Goal: Obtain resource: Download file/media

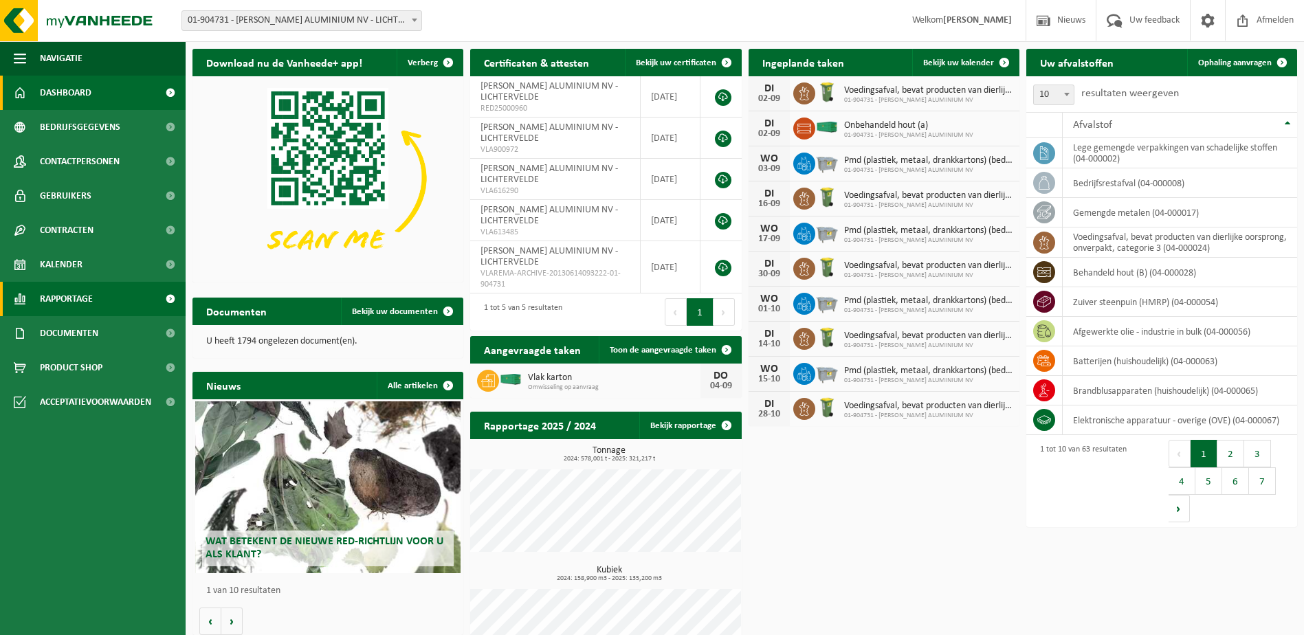
click at [65, 289] on span "Rapportage" at bounding box center [66, 299] width 53 height 34
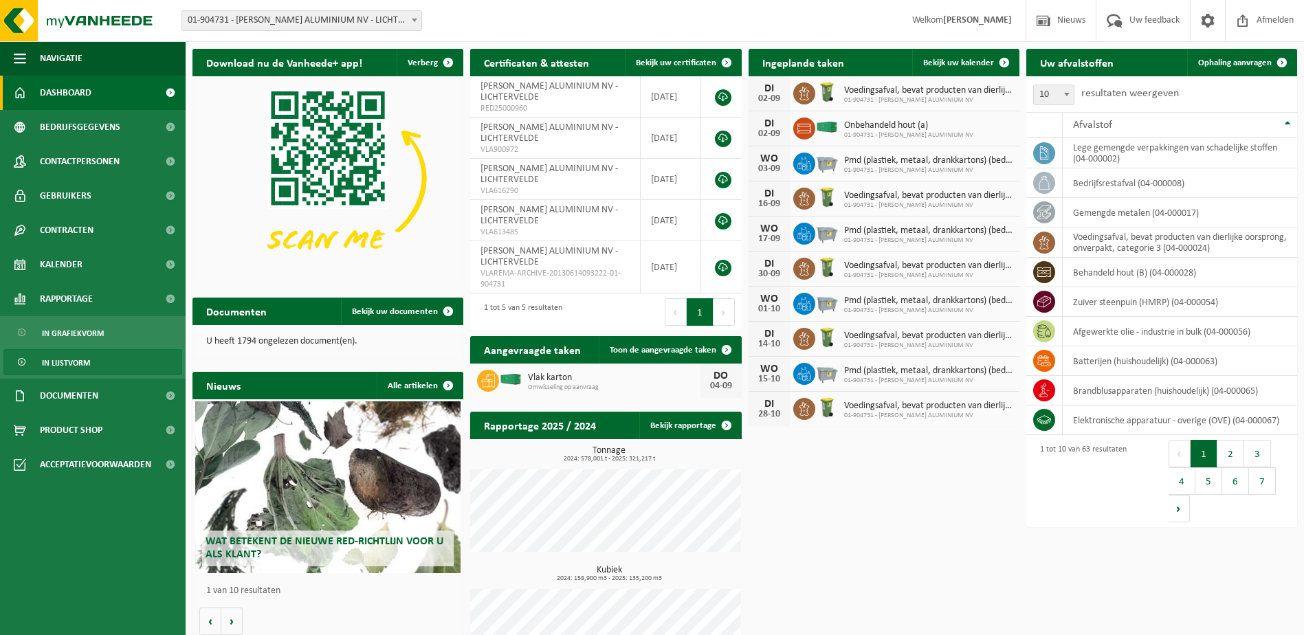
click at [88, 363] on span "In lijstvorm" at bounding box center [66, 363] width 48 height 26
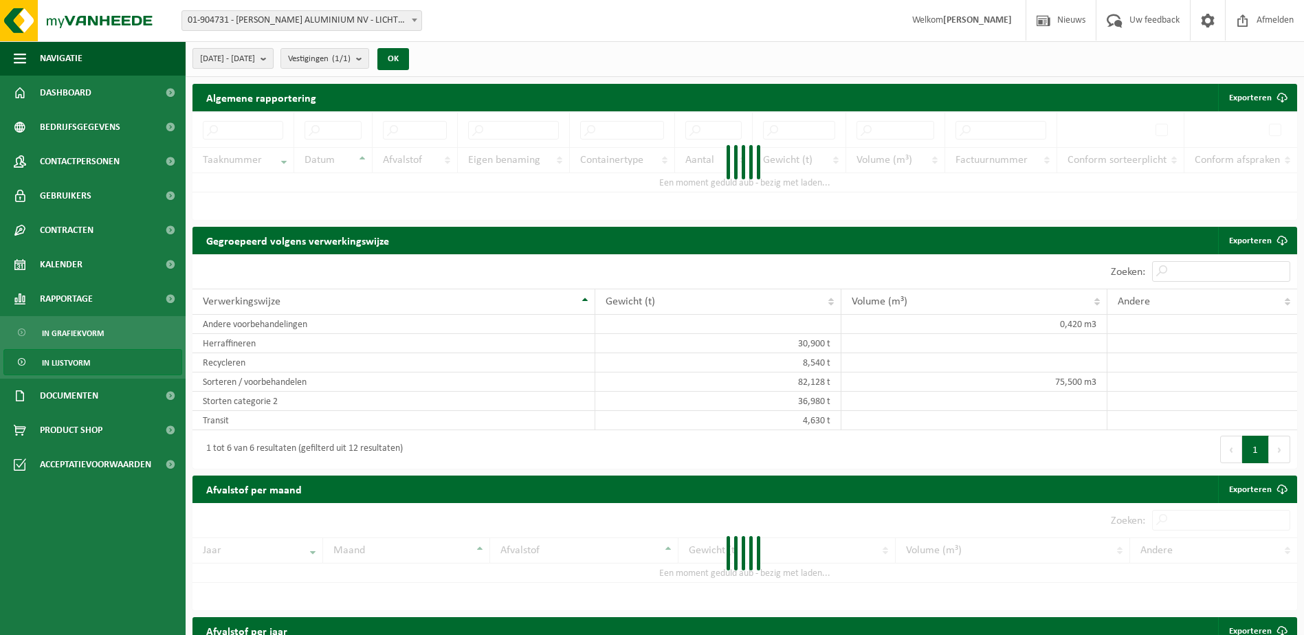
click at [255, 68] on span "[DATE] - [DATE]" at bounding box center [227, 59] width 55 height 21
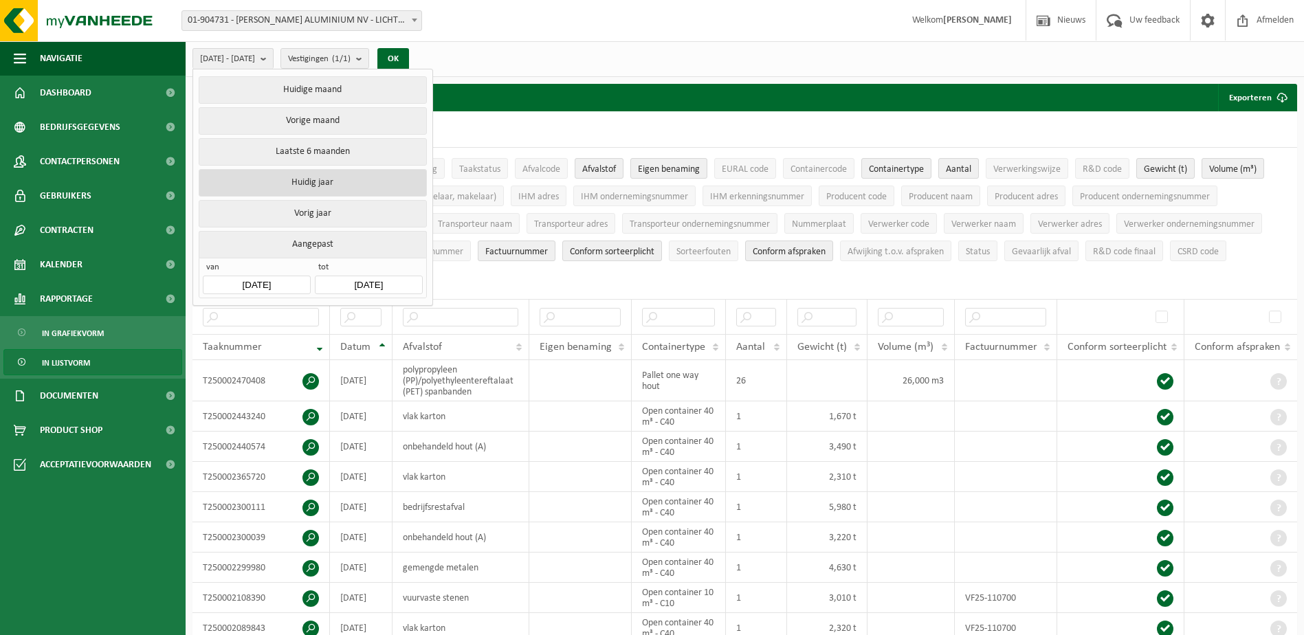
click at [275, 173] on button "Huidig jaar" at bounding box center [313, 182] width 228 height 27
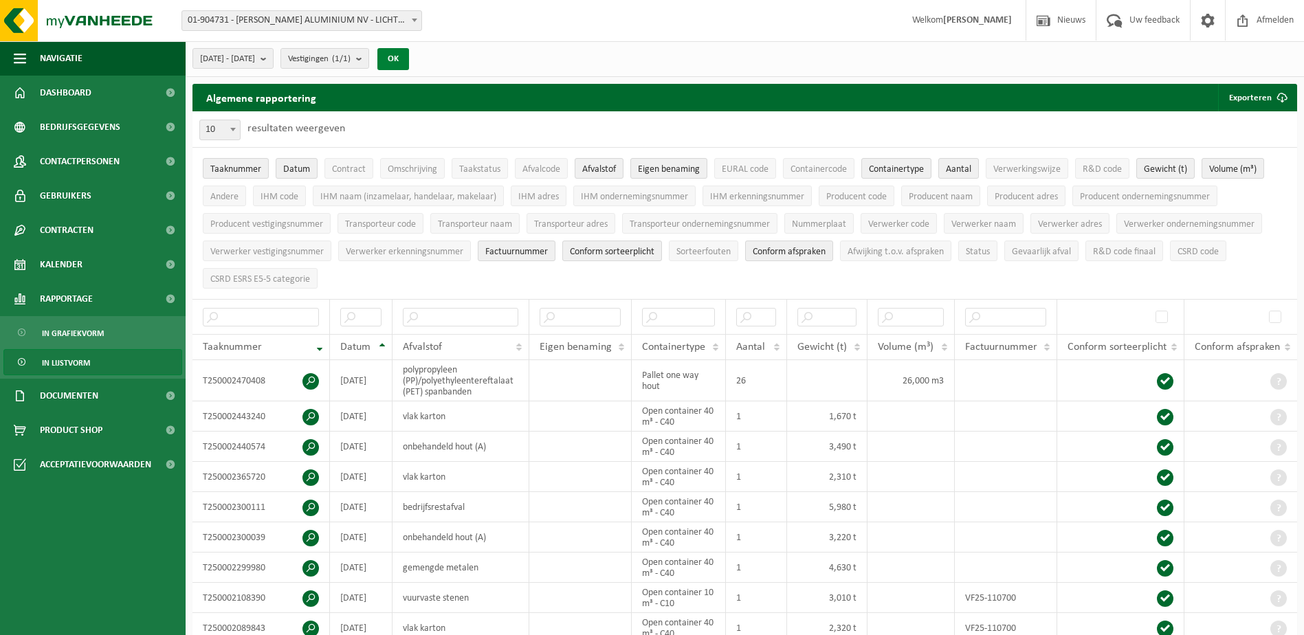
click at [409, 59] on button "OK" at bounding box center [393, 59] width 32 height 22
click at [1268, 93] on span "submit" at bounding box center [1281, 97] width 27 height 27
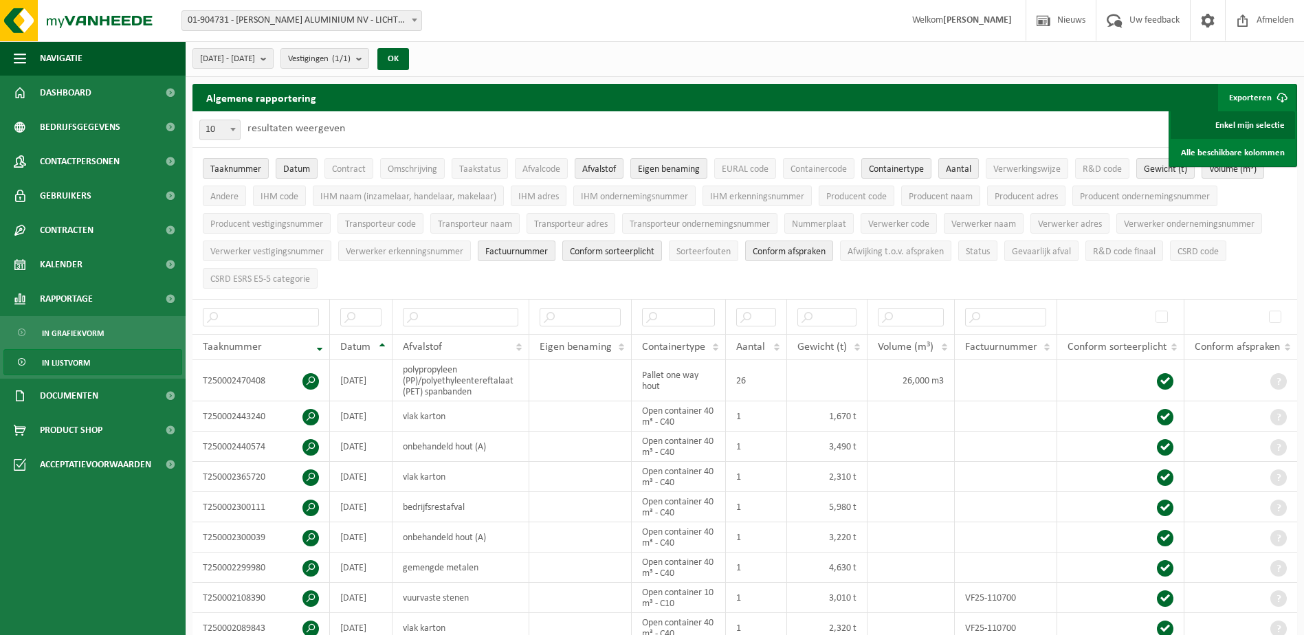
click at [1234, 126] on link "Enkel mijn selectie" at bounding box center [1233, 124] width 124 height 27
